Goal: Complete application form: Complete application form

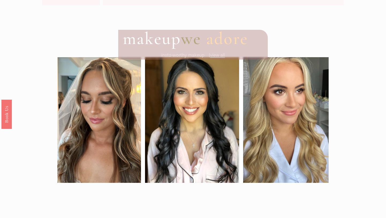
scroll to position [696, 0]
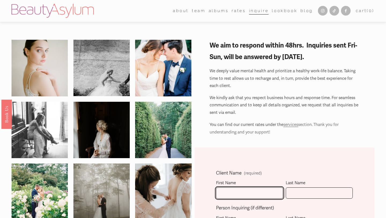
click at [238, 195] on input "First Name" at bounding box center [249, 193] width 67 height 12
type input "[PERSON_NAME]"
click at [280, 201] on fieldset "Client Name (required) First Name Kelsey Last Name" at bounding box center [284, 186] width 137 height 35
click at [297, 199] on fieldset "Client Name (required) First Name Kelsey Last Name" at bounding box center [284, 186] width 137 height 35
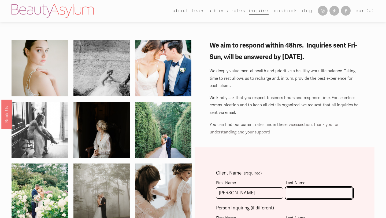
click at [301, 193] on input "Last Name" at bounding box center [319, 193] width 67 height 12
type input "Currie"
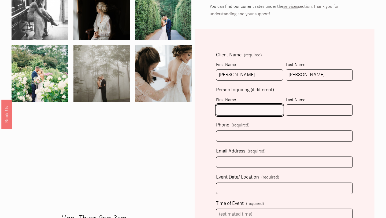
scroll to position [119, 0]
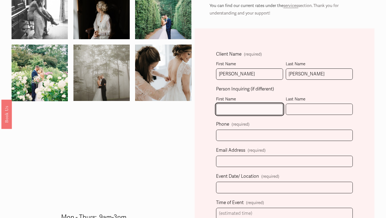
type input "K"
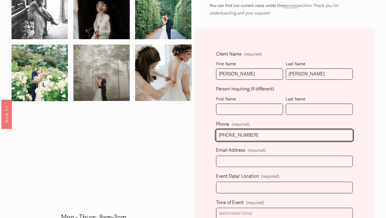
type input "(770) 596-4157"
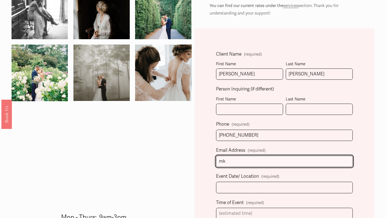
type input "mk"
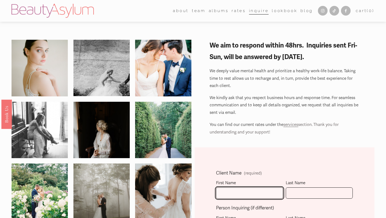
click at [228, 190] on input "First Name" at bounding box center [249, 193] width 67 height 12
type input "Kelsey"
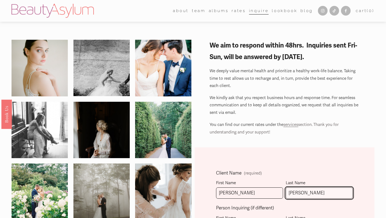
type input "Currie"
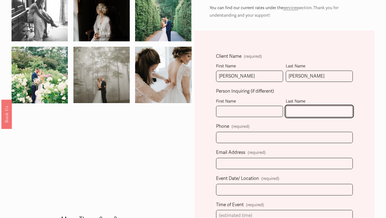
scroll to position [119, 0]
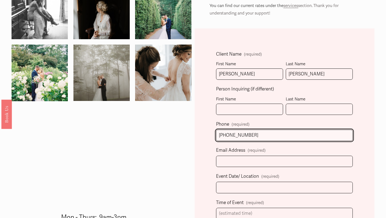
type input "(770) 596-4157"
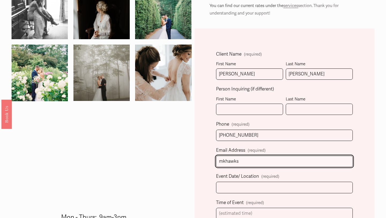
click at [262, 166] on input "mkhawks" at bounding box center [284, 161] width 137 height 12
type input "mkhawkswedding2025@gmail.com"
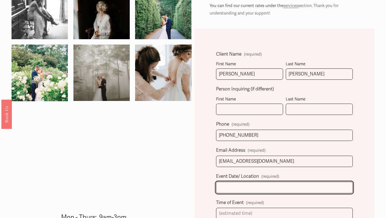
click at [254, 186] on input "Event Date/ Location (required)" at bounding box center [284, 187] width 137 height 12
type input "November 15, 2025 / Montaluce Winery"
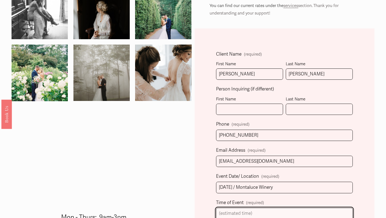
click at [257, 208] on input "Time of Event (required)" at bounding box center [284, 213] width 137 height 12
type input "first look 2:30pm wedding 4:30"
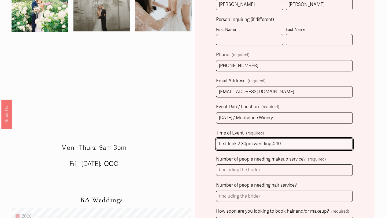
scroll to position [190, 0]
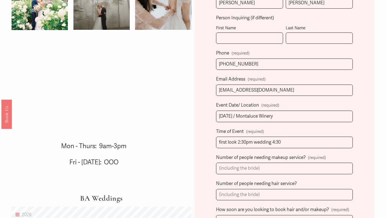
click at [255, 162] on label "Number of people needing makeup service? (required)" at bounding box center [284, 157] width 137 height 9
click at [255, 162] on input "Number of people needing makeup service? (required)" at bounding box center [284, 168] width 137 height 12
click at [255, 170] on input "Number of people needing makeup service? (required)" at bounding box center [284, 168] width 137 height 12
type input "7"
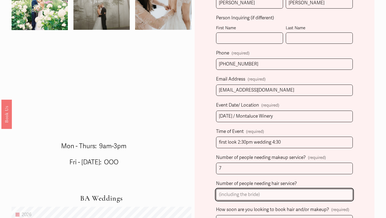
click at [253, 192] on input "Number of people needing hair service?" at bounding box center [284, 195] width 137 height 12
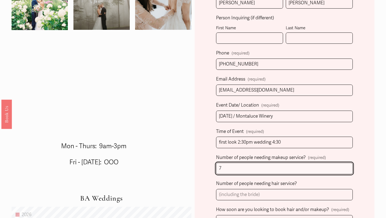
click at [224, 166] on input "7" at bounding box center [284, 168] width 137 height 12
type input "0"
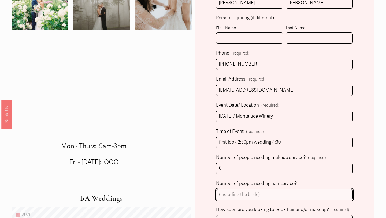
click at [233, 193] on input "Number of people needing hair service?" at bounding box center [284, 195] width 137 height 12
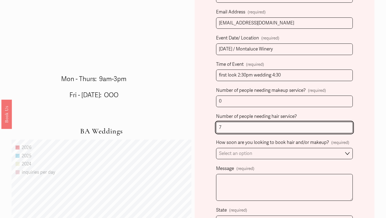
scroll to position [258, 0]
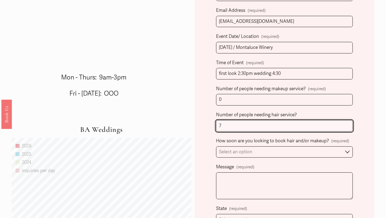
type input "7"
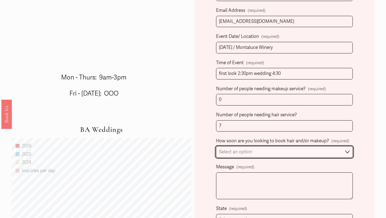
click at [324, 153] on select "Select an option Immediately 1-2 weeks I'm looking for information & not ready …" at bounding box center [284, 152] width 137 height 12
select select "Immediately"
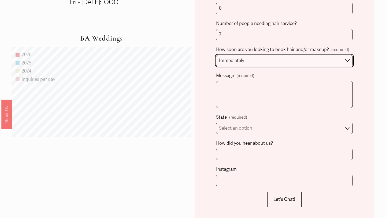
scroll to position [351, 0]
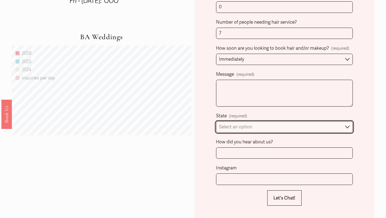
click at [320, 128] on select "Select an option Please Select One Atlanta, GA Charlotte, NC Charleston, SC Des…" at bounding box center [284, 127] width 137 height 12
select select "Atlanta, GA"
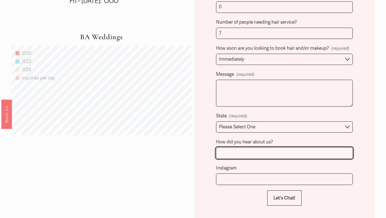
click at [315, 154] on input "How did you hear about us?" at bounding box center [284, 153] width 137 height 12
type input "the knot"
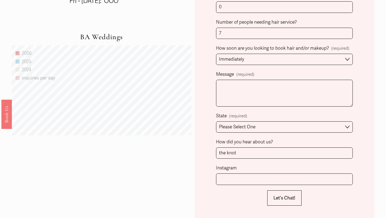
click at [260, 187] on form "Client Name (required) First Name Kelsey Last Name Currie Person Inquiring (if …" at bounding box center [284, 11] width 137 height 387
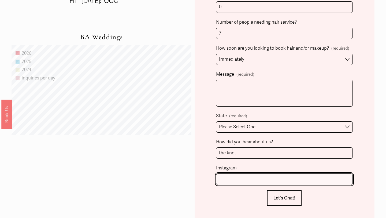
click at [261, 179] on input "Instagram" at bounding box center [284, 179] width 137 height 12
click at [267, 190] on button "Let's Chat! Let's Chat!" at bounding box center [284, 197] width 34 height 15
type input "2"
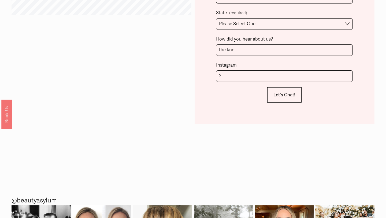
scroll to position [475, 0]
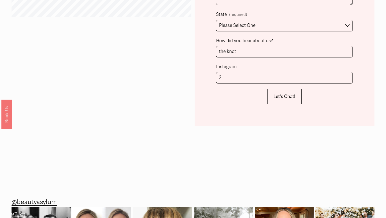
click at [234, 69] on span "Instagram" at bounding box center [226, 67] width 21 height 8
click at [234, 72] on input "2" at bounding box center [284, 78] width 137 height 12
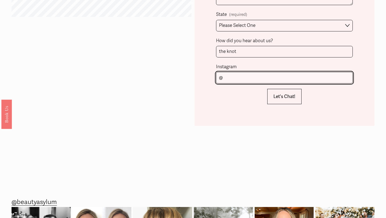
type input "@kelseyycurrie"
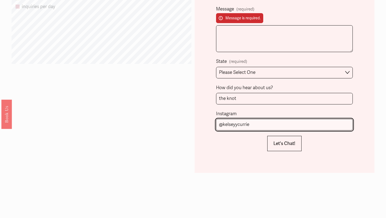
scroll to position [411, 0]
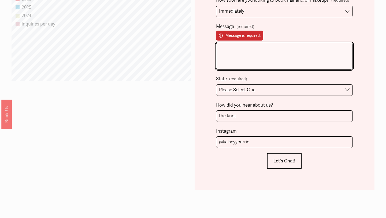
click at [255, 54] on textarea "Message (required) Message is required." at bounding box center [284, 56] width 137 height 27
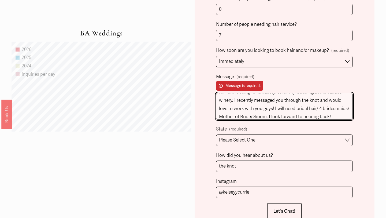
scroll to position [9, 0]
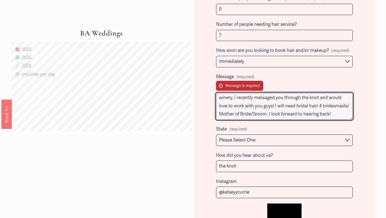
type textarea "Hi! I am looking for a hairstylist for my wedding at montaluce winery, I recent…"
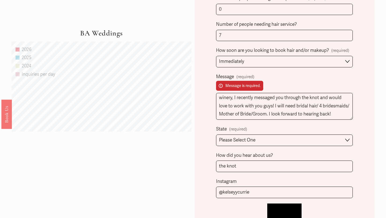
click at [293, 208] on span "Let's Chat!" at bounding box center [284, 211] width 22 height 6
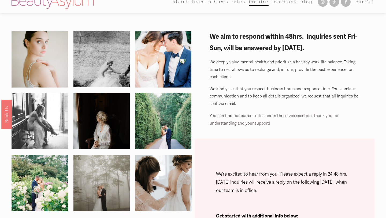
scroll to position [0, 0]
